Goal: Task Accomplishment & Management: Manage account settings

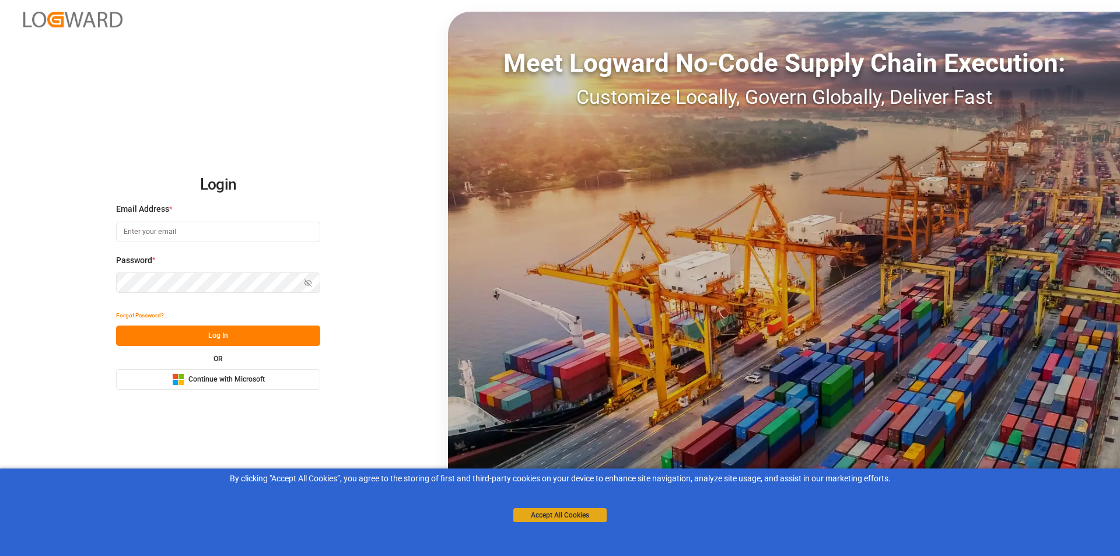
type input "[EMAIL_ADDRESS][PERSON_NAME][DOMAIN_NAME]"
click at [559, 515] on button "Accept All Cookies" at bounding box center [559, 515] width 93 height 14
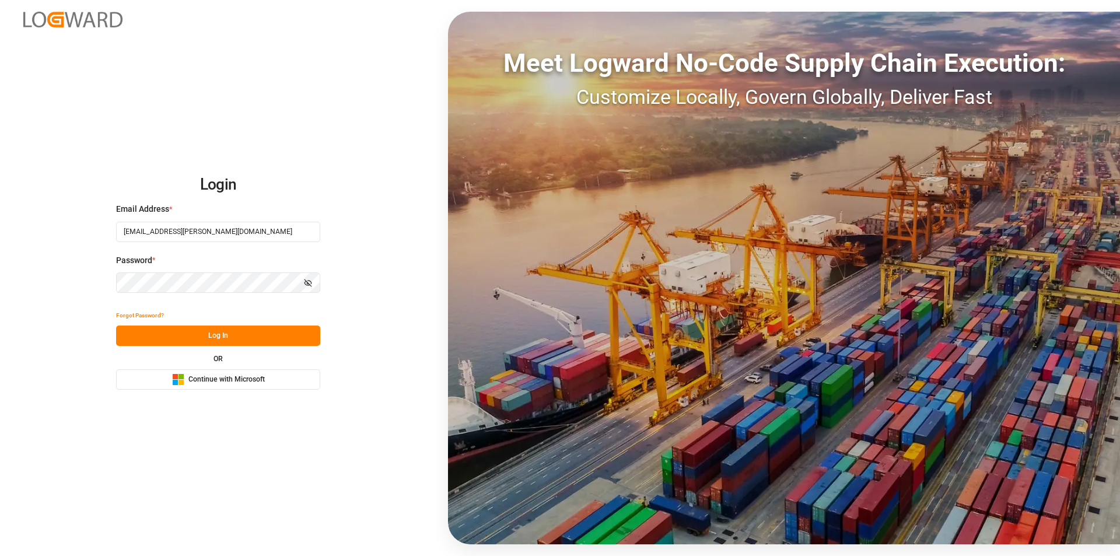
click at [189, 331] on button "Log In" at bounding box center [218, 335] width 204 height 20
